Goal: Check status: Check status

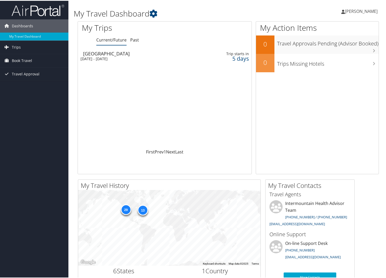
click at [147, 58] on div "[DATE] - [DATE]" at bounding box center [134, 58] width 109 height 5
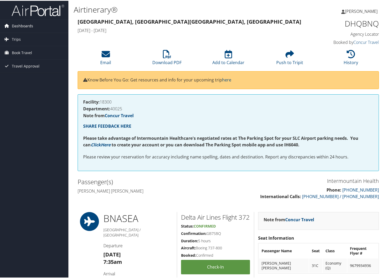
click at [17, 27] on span "Dashboards" at bounding box center [22, 25] width 21 height 13
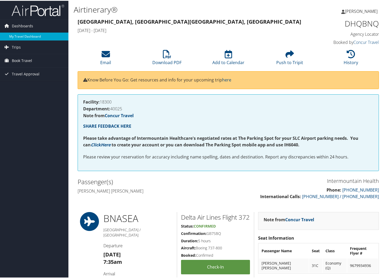
click at [29, 34] on link "My Travel Dashboard" at bounding box center [34, 36] width 68 height 8
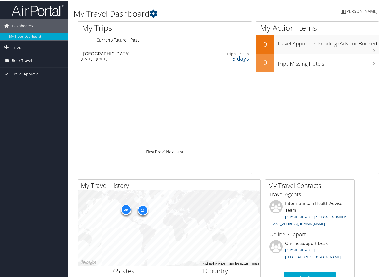
click at [41, 131] on div "Dashboards My Travel Dashboard Trips Current/Future Trips Past Trips Trips Miss…" at bounding box center [194, 198] width 388 height 397
click at [120, 53] on div "[GEOGRAPHIC_DATA]" at bounding box center [137, 52] width 109 height 5
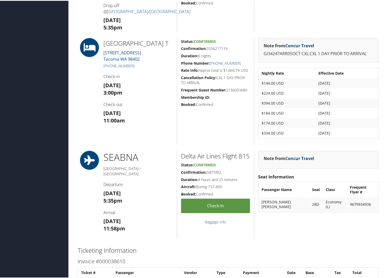
scroll to position [368, 0]
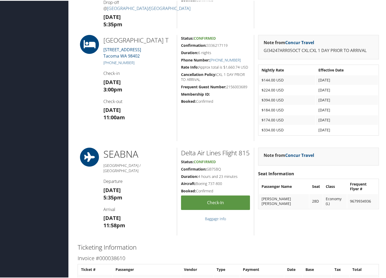
click at [19, 111] on div "Dashboards My Travel Dashboard Trips Current/Future Trips Past Trips Trips Miss…" at bounding box center [194, 48] width 388 height 832
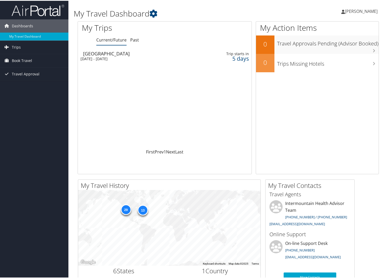
click at [39, 121] on div "Dashboards My Travel Dashboard Trips Current/Future Trips Past Trips Trips Miss…" at bounding box center [194, 198] width 388 height 397
click at [132, 57] on div "[DATE] - [DATE]" at bounding box center [134, 58] width 109 height 5
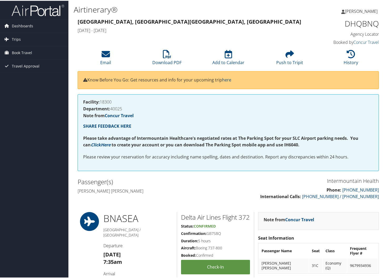
click at [219, 193] on div "Passenger(s) Victoria rose Leal Fernandez" at bounding box center [151, 186] width 155 height 20
click at [170, 20] on h3 "Nashville, TN Seattle, WA" at bounding box center [190, 20] width 224 height 7
click at [22, 27] on span "Dashboards" at bounding box center [22, 25] width 21 height 13
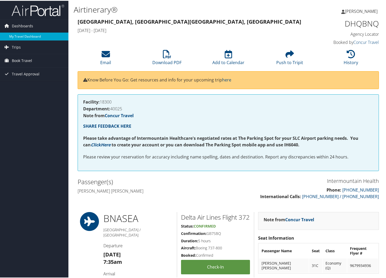
click at [23, 33] on link "My Travel Dashboard" at bounding box center [34, 36] width 68 height 8
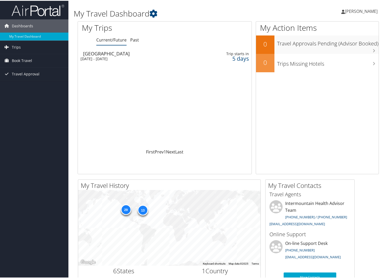
click at [126, 54] on div "Seattle" at bounding box center [137, 52] width 109 height 5
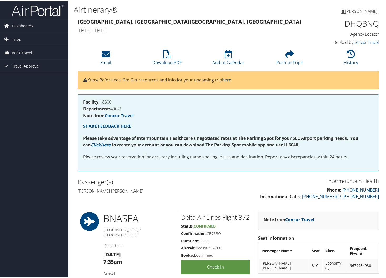
click at [265, 14] on div "[PERSON_NAME] [PERSON_NAME] [PERSON_NAME] My Settings Travel Agency Contacts Vi…" at bounding box center [322, 13] width 129 height 20
